Goal: Entertainment & Leisure: Consume media (video, audio)

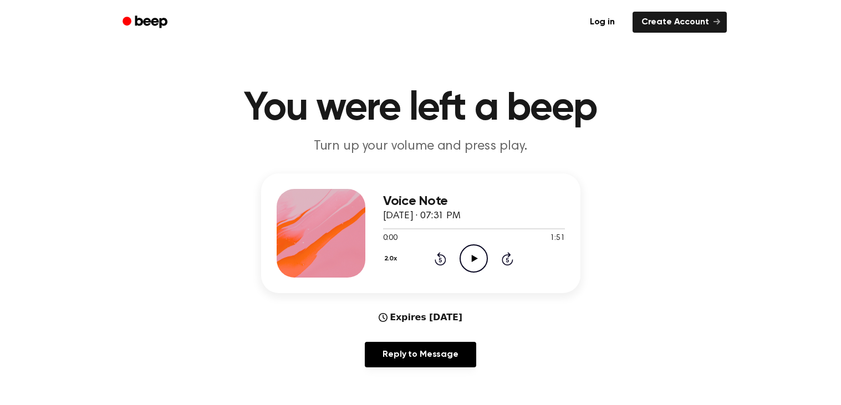
click at [434, 260] on icon "Rewind 5 seconds" at bounding box center [440, 259] width 12 height 14
click at [435, 260] on icon at bounding box center [441, 258] width 12 height 13
click at [439, 259] on icon at bounding box center [440, 260] width 3 height 4
click at [440, 259] on icon at bounding box center [440, 260] width 3 height 4
click at [435, 252] on icon "Rewind 5 seconds" at bounding box center [440, 259] width 12 height 14
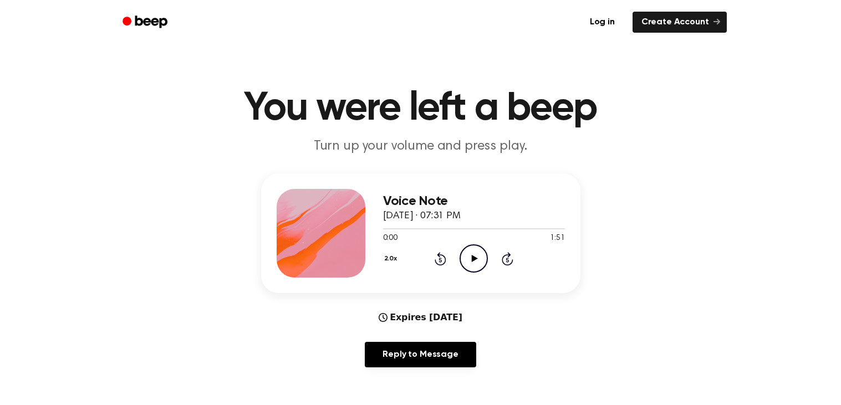
click at [440, 255] on icon at bounding box center [441, 258] width 12 height 13
click at [440, 254] on icon at bounding box center [441, 258] width 12 height 13
click at [443, 250] on div "2.0x Rewind 5 seconds Play Audio Skip 5 seconds" at bounding box center [474, 258] width 182 height 28
click at [440, 255] on icon at bounding box center [441, 258] width 12 height 13
click at [440, 253] on icon at bounding box center [441, 258] width 12 height 13
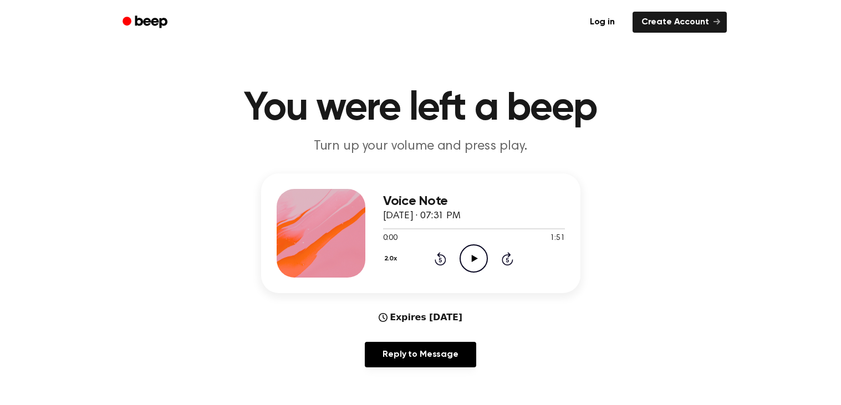
click at [439, 253] on icon at bounding box center [441, 258] width 12 height 13
click at [440, 259] on icon "Rewind 5 seconds" at bounding box center [440, 259] width 12 height 14
click at [440, 259] on icon at bounding box center [440, 260] width 3 height 4
click at [468, 254] on icon "Play Audio" at bounding box center [474, 258] width 28 height 28
click at [436, 259] on icon at bounding box center [441, 258] width 12 height 13
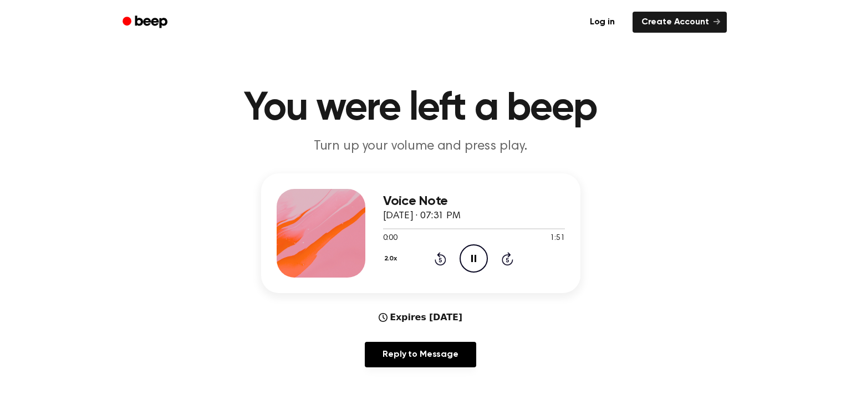
click at [437, 259] on icon "Rewind 5 seconds" at bounding box center [440, 259] width 12 height 14
click at [440, 259] on icon at bounding box center [440, 260] width 3 height 4
click at [433, 261] on div "2.0x Rewind 5 seconds Pause Audio Skip 5 seconds" at bounding box center [474, 258] width 182 height 28
click at [435, 259] on icon at bounding box center [441, 258] width 12 height 13
click at [440, 259] on icon at bounding box center [440, 260] width 3 height 4
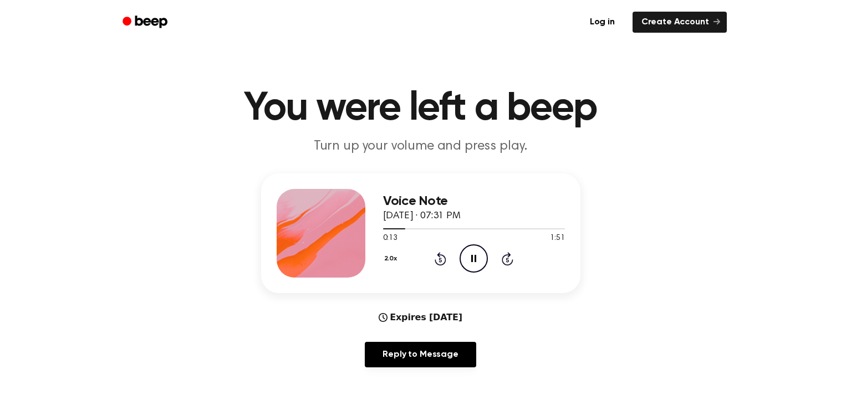
click at [436, 263] on icon at bounding box center [441, 258] width 12 height 13
click at [424, 257] on div "2.0x Rewind 5 seconds Pause Audio Skip 5 seconds" at bounding box center [474, 258] width 182 height 28
click at [424, 261] on div "2.0x Rewind 5 seconds Pause Audio Skip 5 seconds" at bounding box center [474, 258] width 182 height 28
click at [440, 259] on icon at bounding box center [440, 260] width 3 height 4
click at [439, 263] on icon "Rewind 5 seconds" at bounding box center [440, 259] width 12 height 14
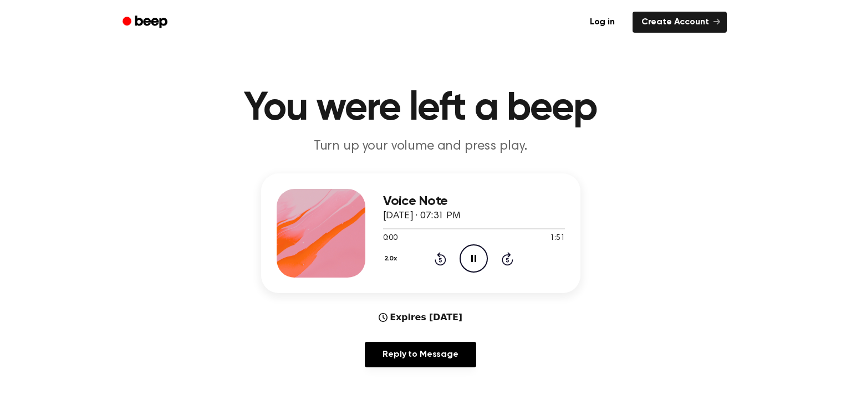
click at [440, 263] on icon "Rewind 5 seconds" at bounding box center [440, 259] width 12 height 14
click at [440, 259] on icon at bounding box center [440, 260] width 3 height 4
click at [481, 256] on icon "Pause Audio" at bounding box center [474, 258] width 28 height 28
click at [476, 269] on icon "Play Audio" at bounding box center [474, 258] width 28 height 28
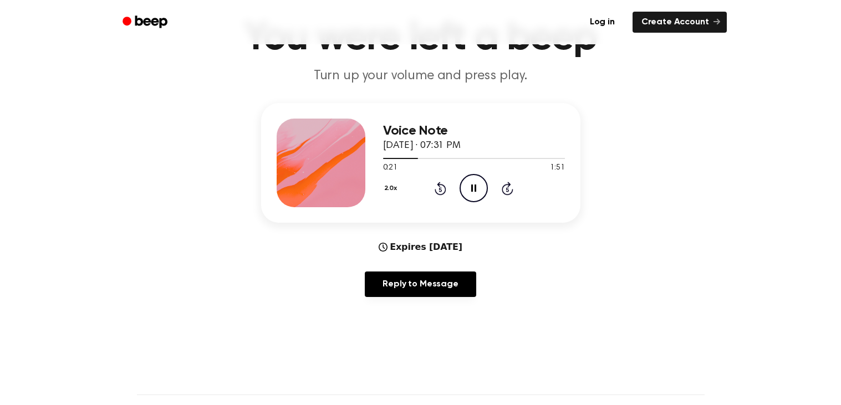
scroll to position [71, 0]
click at [440, 188] on icon at bounding box center [440, 189] width 3 height 4
click at [440, 193] on icon at bounding box center [441, 187] width 12 height 13
click at [445, 191] on icon at bounding box center [441, 187] width 12 height 13
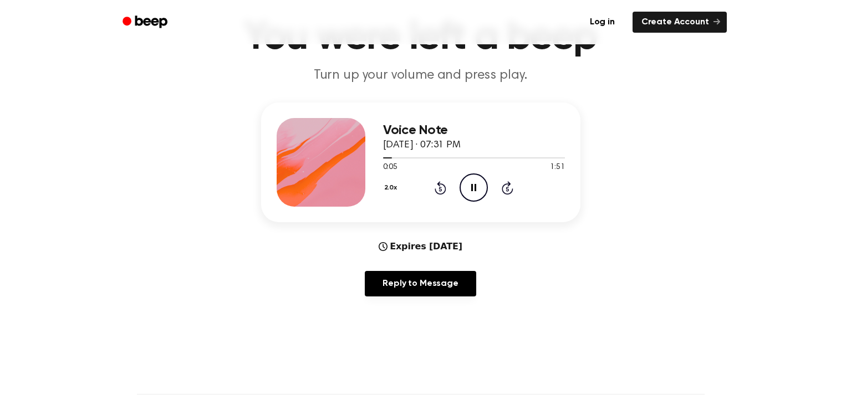
click at [444, 188] on icon at bounding box center [441, 187] width 12 height 13
click at [440, 188] on icon at bounding box center [440, 189] width 3 height 4
click at [442, 192] on icon at bounding box center [441, 187] width 12 height 13
click at [440, 187] on icon "Rewind 5 seconds" at bounding box center [440, 188] width 12 height 14
click at [440, 188] on icon at bounding box center [440, 189] width 3 height 4
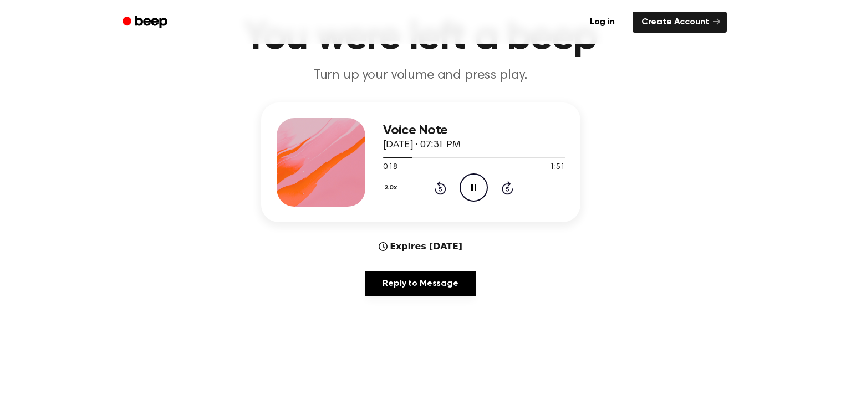
click at [440, 188] on icon at bounding box center [440, 189] width 3 height 4
click at [474, 201] on div "Voice Note [DATE] · 07:31 PM 0:19 1:51 Your browser does not support the [objec…" at bounding box center [474, 162] width 182 height 89
click at [456, 190] on div "2.0x Rewind 5 seconds Pause Audio Skip 5 seconds" at bounding box center [474, 188] width 182 height 28
click at [470, 182] on icon "Pause Audio" at bounding box center [474, 188] width 28 height 28
click at [465, 193] on icon "Play Audio" at bounding box center [474, 188] width 28 height 28
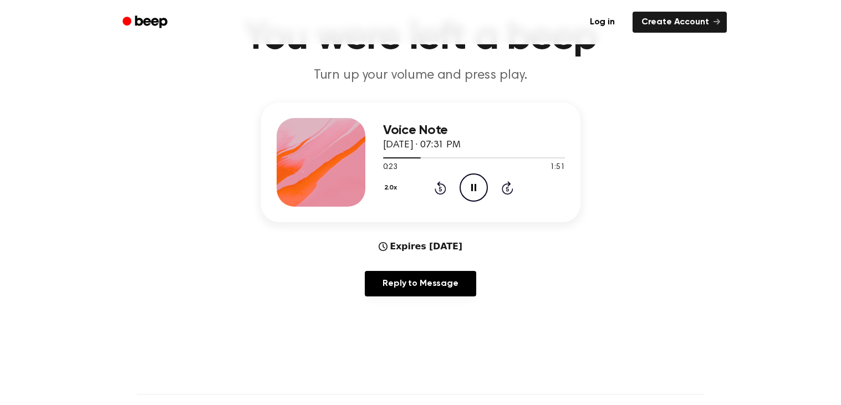
click at [472, 188] on icon at bounding box center [473, 187] width 5 height 7
click at [480, 188] on icon "Play Audio" at bounding box center [474, 188] width 28 height 28
click at [438, 190] on icon "Rewind 5 seconds" at bounding box center [440, 188] width 12 height 14
click at [440, 188] on icon at bounding box center [440, 189] width 3 height 4
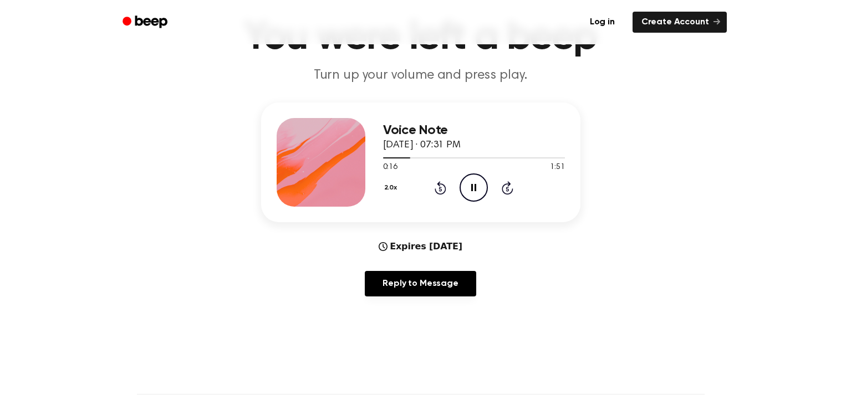
click at [440, 188] on icon at bounding box center [440, 189] width 3 height 4
click at [436, 191] on icon at bounding box center [441, 187] width 12 height 13
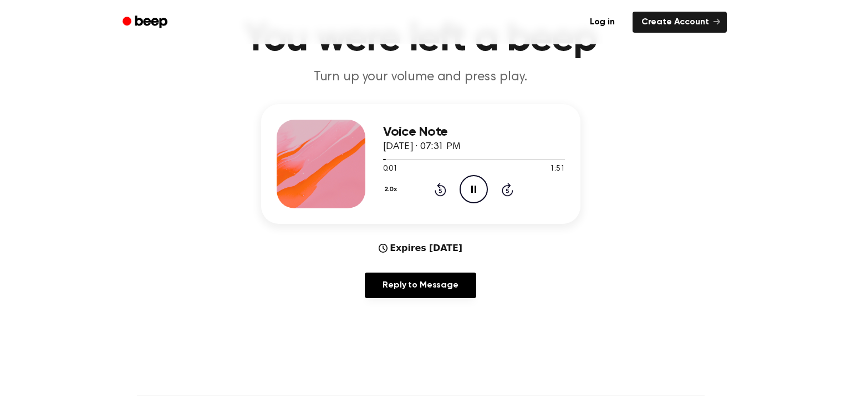
scroll to position [70, 0]
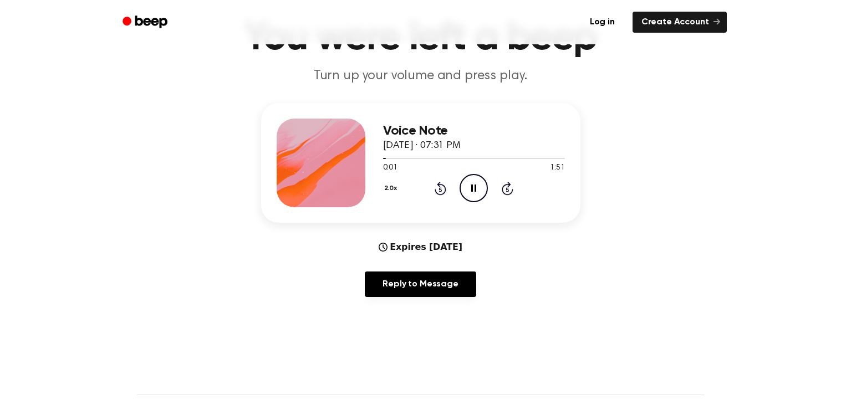
click at [440, 188] on icon at bounding box center [440, 189] width 3 height 4
click at [481, 188] on icon "Pause Audio" at bounding box center [474, 188] width 28 height 28
click at [475, 187] on icon at bounding box center [475, 188] width 6 height 7
click at [470, 196] on icon "Pause Audio" at bounding box center [474, 188] width 28 height 28
click at [463, 186] on icon "Play Audio" at bounding box center [474, 188] width 28 height 28
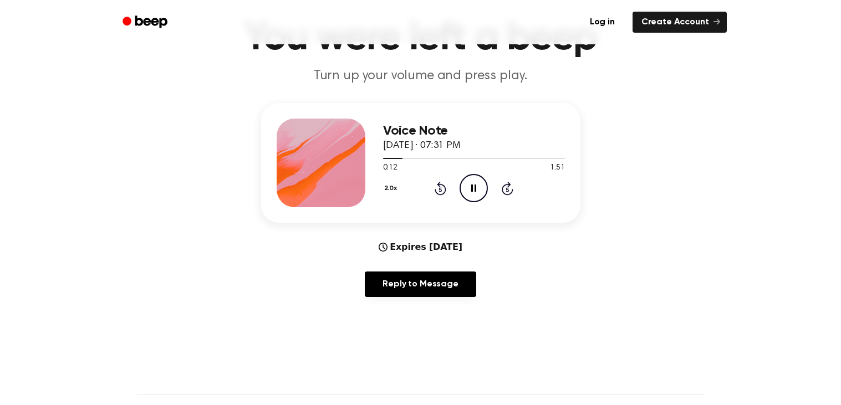
click at [440, 188] on icon at bounding box center [440, 189] width 3 height 4
click at [439, 188] on icon at bounding box center [440, 189] width 3 height 4
click at [436, 188] on icon at bounding box center [441, 188] width 12 height 13
click at [422, 188] on div "2.0x Rewind 5 seconds Pause Audio Skip 5 seconds" at bounding box center [474, 188] width 182 height 28
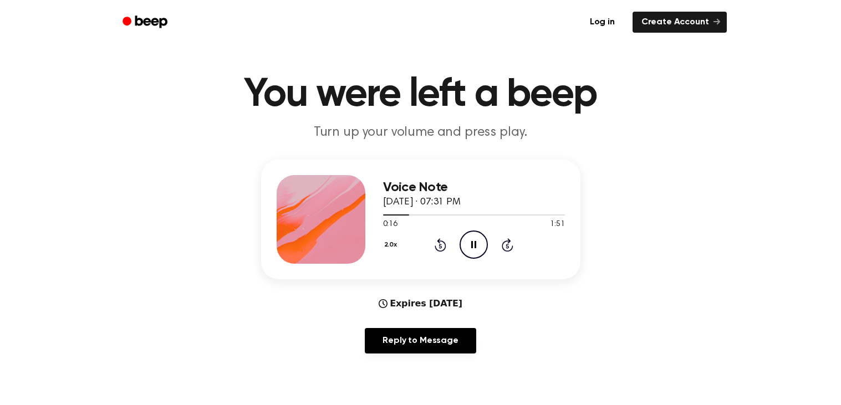
scroll to position [0, 0]
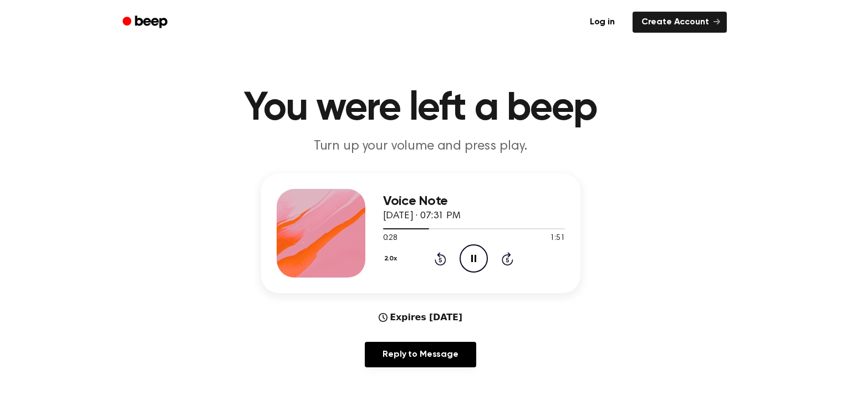
click at [440, 259] on icon at bounding box center [440, 260] width 3 height 4
click at [441, 259] on icon at bounding box center [440, 260] width 3 height 4
click at [440, 259] on icon at bounding box center [440, 260] width 3 height 4
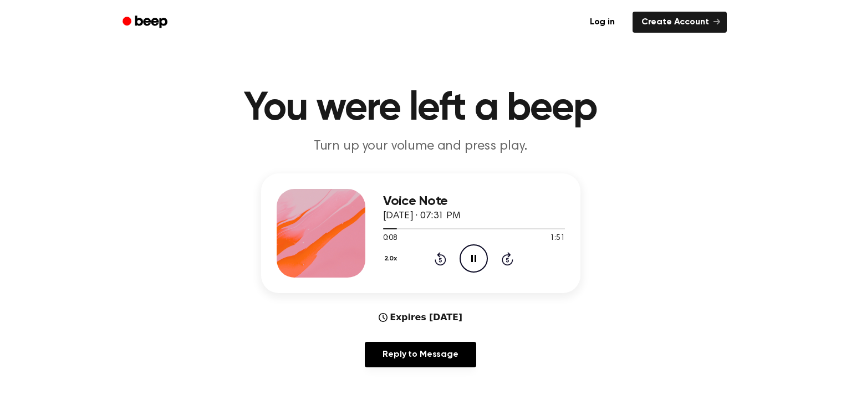
click at [440, 259] on icon at bounding box center [440, 260] width 3 height 4
click at [437, 259] on icon "Rewind 5 seconds" at bounding box center [440, 259] width 12 height 14
click at [437, 258] on icon "Rewind 5 seconds" at bounding box center [440, 259] width 12 height 14
click at [390, 259] on button "2.0x" at bounding box center [392, 258] width 18 height 19
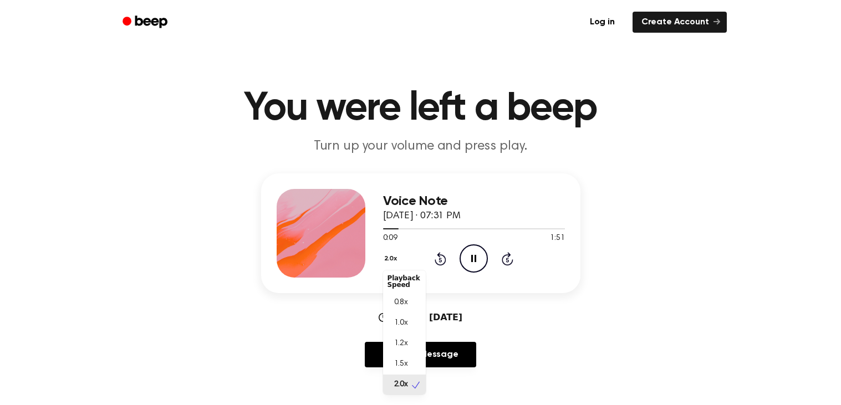
click at [396, 339] on span "1.2x" at bounding box center [401, 344] width 14 height 12
click at [440, 259] on icon at bounding box center [440, 260] width 3 height 4
click at [425, 253] on div "1.2x Rewind 5 seconds Pause Audio Skip 5 seconds" at bounding box center [474, 258] width 182 height 28
click at [436, 259] on icon "Rewind 5 seconds" at bounding box center [440, 259] width 12 height 14
click at [440, 259] on icon at bounding box center [440, 260] width 3 height 4
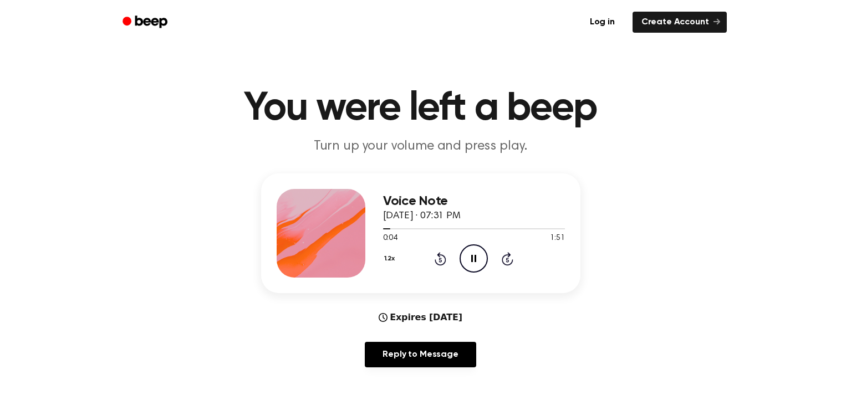
click at [424, 266] on div "1.2x Rewind 5 seconds Pause Audio Skip 5 seconds" at bounding box center [474, 258] width 182 height 28
click at [466, 251] on icon "Pause Audio" at bounding box center [474, 258] width 28 height 28
click at [479, 264] on icon "Play Audio" at bounding box center [474, 258] width 28 height 28
click at [440, 260] on icon "Rewind 5 seconds" at bounding box center [440, 259] width 12 height 14
click at [435, 264] on icon "Rewind 5 seconds" at bounding box center [440, 259] width 12 height 14
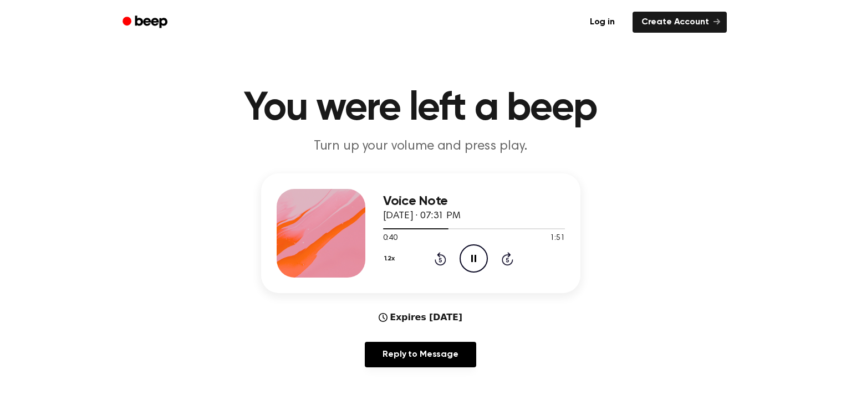
click at [439, 263] on icon "Rewind 5 seconds" at bounding box center [440, 259] width 12 height 14
click at [436, 263] on icon at bounding box center [441, 258] width 12 height 13
click at [437, 264] on icon at bounding box center [441, 258] width 12 height 13
click at [440, 259] on icon at bounding box center [440, 260] width 3 height 4
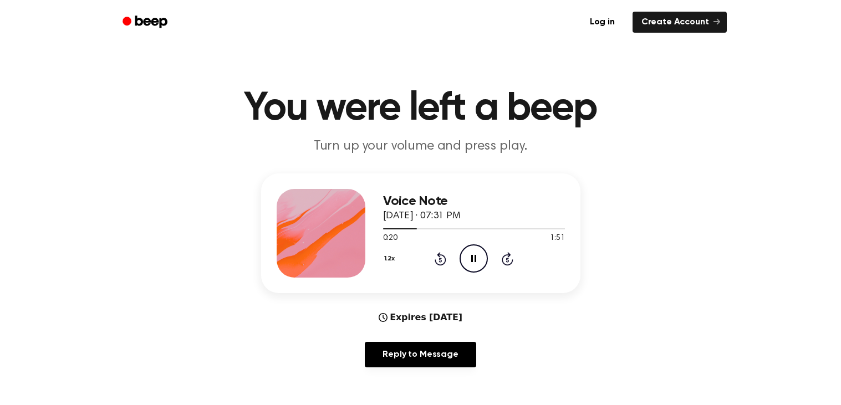
click at [439, 259] on icon at bounding box center [440, 260] width 3 height 4
click at [440, 259] on icon at bounding box center [440, 260] width 3 height 4
click at [442, 258] on icon "Rewind 5 seconds" at bounding box center [440, 259] width 12 height 14
click at [440, 259] on icon at bounding box center [440, 260] width 3 height 4
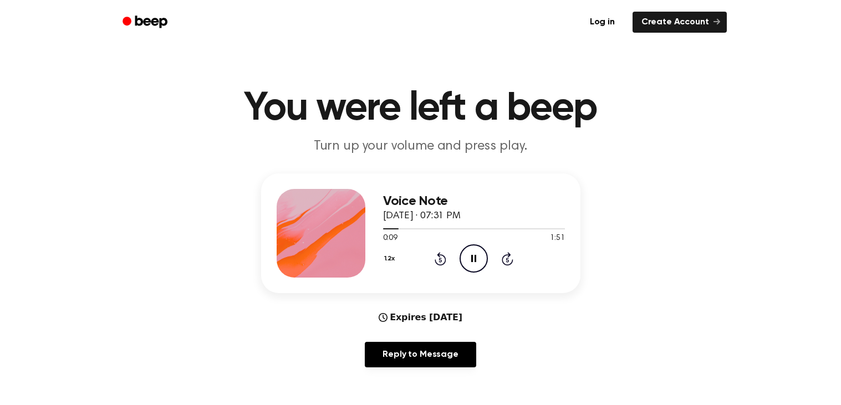
click at [445, 263] on icon at bounding box center [441, 258] width 12 height 13
click at [475, 260] on icon at bounding box center [473, 258] width 5 height 7
click at [436, 272] on div "Voice Note [DATE] · 07:31 PM 0:05 1:51 Your browser does not support the [objec…" at bounding box center [474, 233] width 182 height 89
click at [436, 263] on icon at bounding box center [441, 258] width 12 height 13
click at [436, 262] on icon at bounding box center [441, 258] width 12 height 13
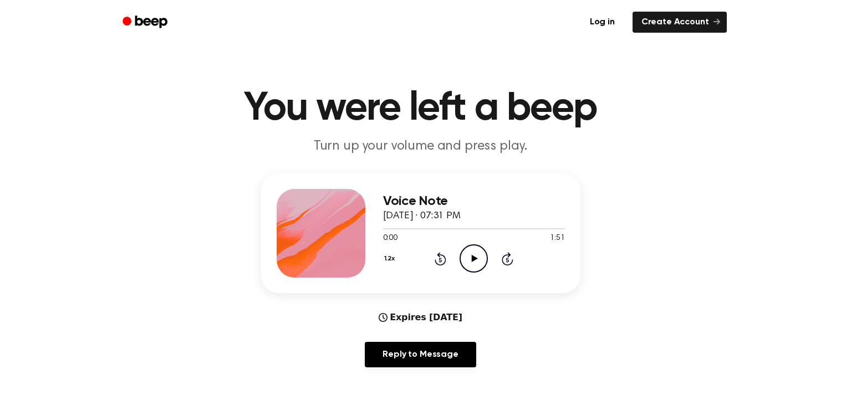
click at [475, 264] on icon "Play Audio" at bounding box center [474, 258] width 28 height 28
click at [440, 259] on icon at bounding box center [440, 260] width 3 height 4
click at [436, 257] on icon "Rewind 5 seconds" at bounding box center [440, 259] width 12 height 14
click at [437, 259] on icon "Rewind 5 seconds" at bounding box center [440, 259] width 12 height 14
click at [440, 259] on icon at bounding box center [440, 260] width 3 height 4
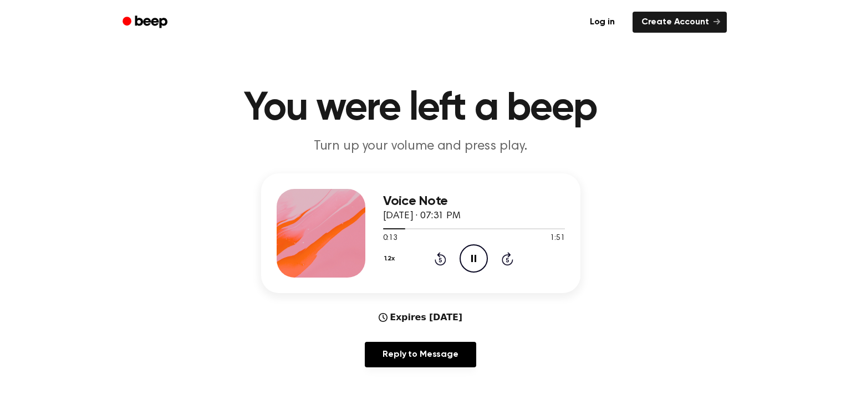
click at [436, 258] on icon "Rewind 5 seconds" at bounding box center [440, 259] width 12 height 14
click at [395, 261] on button "1.2x" at bounding box center [391, 258] width 16 height 19
click at [397, 317] on div "1.0x" at bounding box center [404, 325] width 43 height 21
click at [440, 259] on icon at bounding box center [440, 260] width 3 height 4
click at [435, 263] on icon "Rewind 5 seconds" at bounding box center [440, 259] width 12 height 14
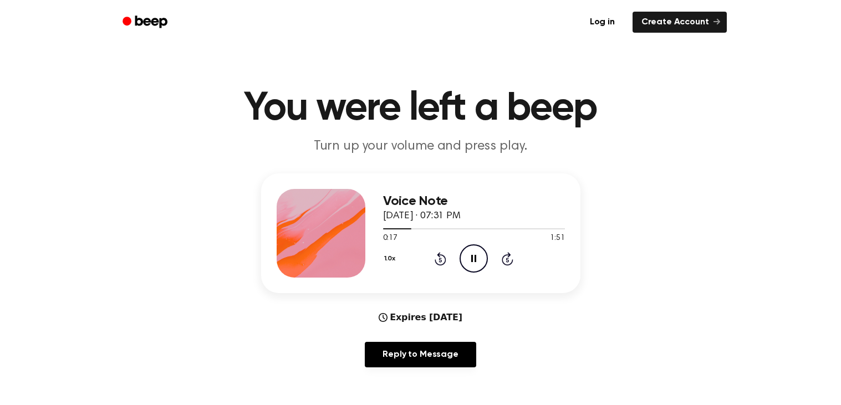
click at [396, 259] on button "1.0x" at bounding box center [391, 258] width 17 height 19
click at [400, 302] on span "0.8x" at bounding box center [401, 305] width 14 height 12
click at [440, 259] on icon at bounding box center [440, 260] width 3 height 4
click at [436, 260] on icon at bounding box center [441, 258] width 12 height 13
click at [440, 259] on icon at bounding box center [440, 260] width 3 height 4
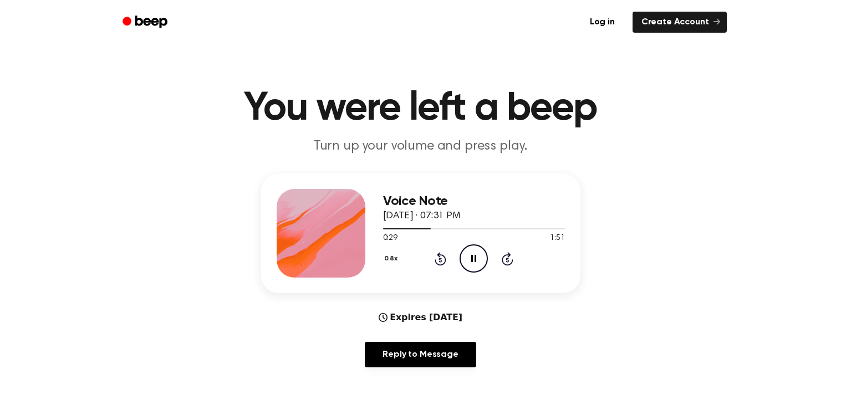
click at [440, 259] on icon at bounding box center [440, 260] width 3 height 4
click at [464, 254] on icon "Pause Audio" at bounding box center [474, 258] width 28 height 28
click at [482, 260] on icon "Play Audio" at bounding box center [474, 258] width 28 height 28
click at [440, 259] on icon at bounding box center [440, 260] width 3 height 4
click at [422, 260] on div "0.8x Rewind 5 seconds Pause Audio Skip 5 seconds" at bounding box center [474, 258] width 182 height 28
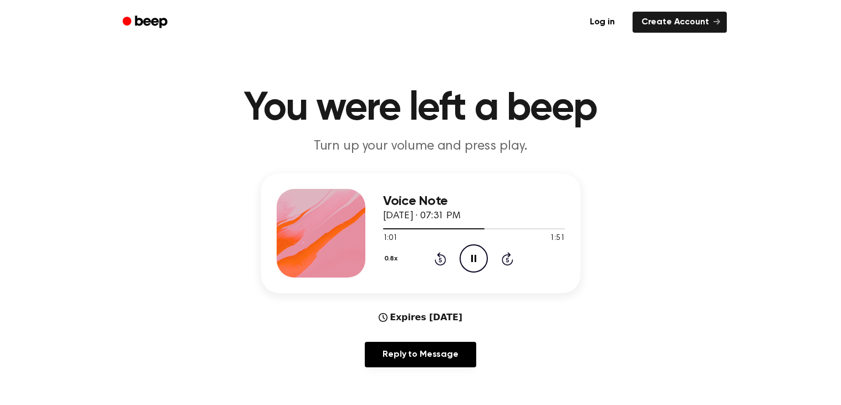
click at [439, 259] on icon at bounding box center [440, 260] width 3 height 4
click at [440, 259] on icon at bounding box center [440, 260] width 3 height 4
click at [444, 258] on icon "Rewind 5 seconds" at bounding box center [440, 259] width 12 height 14
click at [441, 264] on icon at bounding box center [441, 258] width 12 height 13
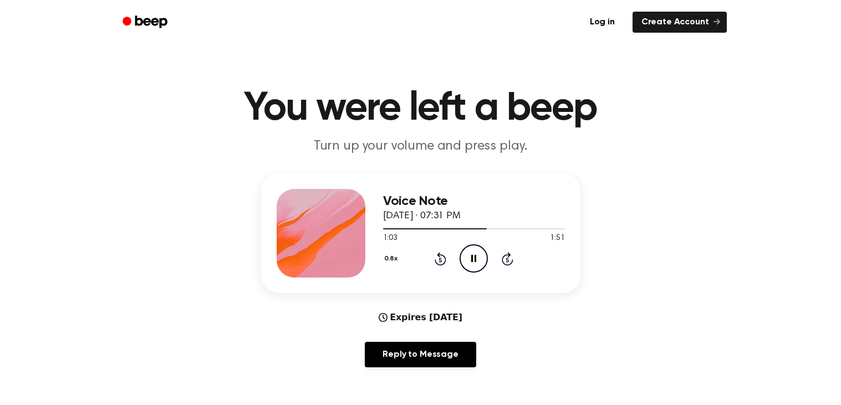
click at [468, 258] on icon "Pause Audio" at bounding box center [474, 258] width 28 height 28
click at [466, 257] on icon "Play Audio" at bounding box center [474, 258] width 28 height 28
click at [436, 264] on icon "Rewind 5 seconds" at bounding box center [440, 259] width 12 height 14
click at [440, 259] on icon at bounding box center [440, 260] width 3 height 4
click at [439, 258] on icon at bounding box center [440, 260] width 3 height 4
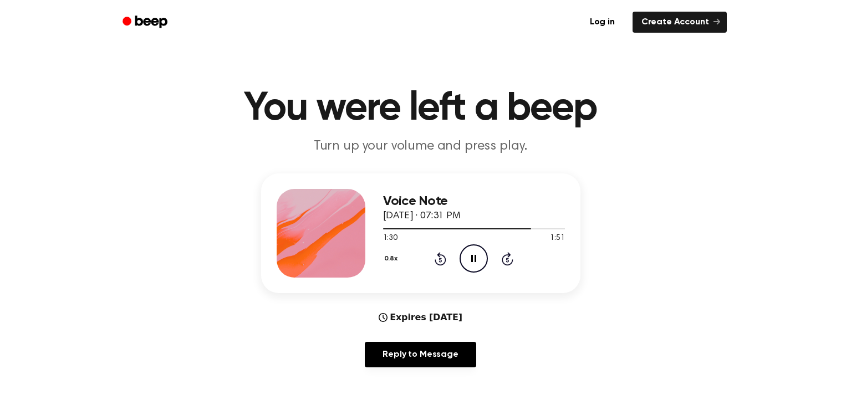
click at [457, 264] on div "0.8x Rewind 5 seconds Pause Audio Skip 5 seconds" at bounding box center [474, 258] width 182 height 28
click at [434, 264] on icon "Rewind 5 seconds" at bounding box center [440, 259] width 12 height 14
click at [440, 259] on icon at bounding box center [440, 260] width 3 height 4
click at [435, 259] on icon at bounding box center [441, 258] width 12 height 13
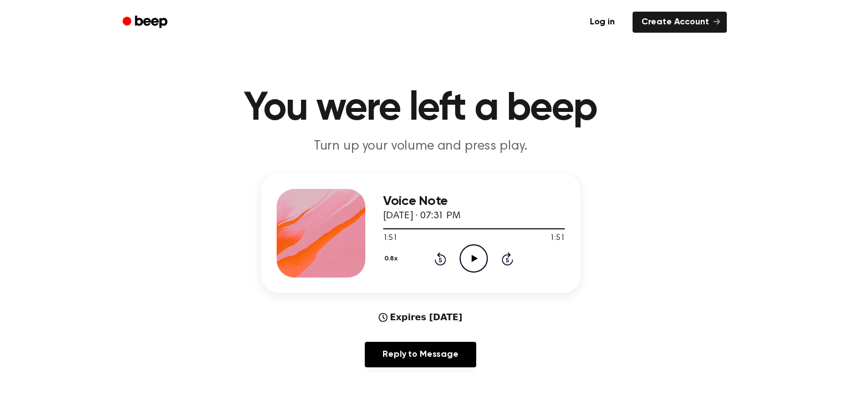
click at [445, 259] on icon at bounding box center [441, 258] width 12 height 13
click at [439, 258] on icon at bounding box center [440, 260] width 3 height 4
click at [466, 266] on icon "Play Audio" at bounding box center [474, 258] width 28 height 28
